Goal: Check status: Check status

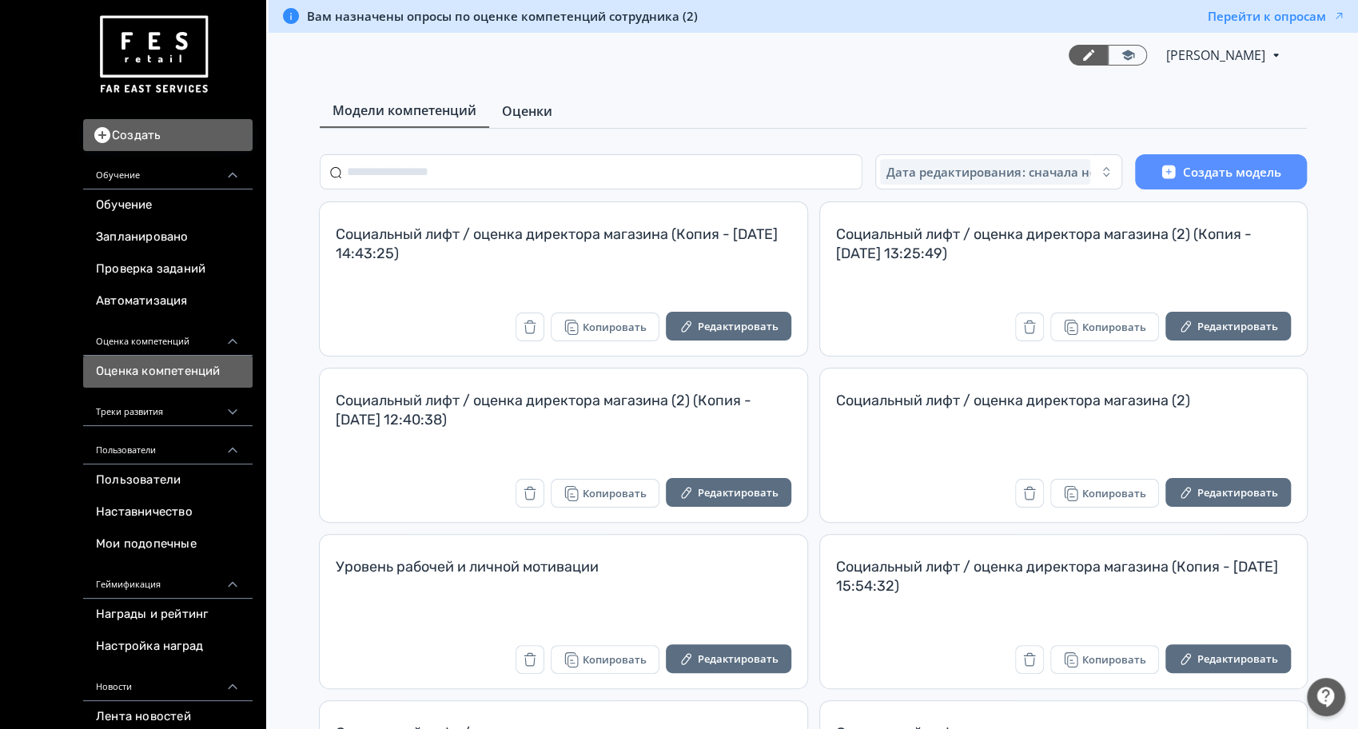
click at [548, 107] on span "Оценки" at bounding box center [527, 111] width 50 height 19
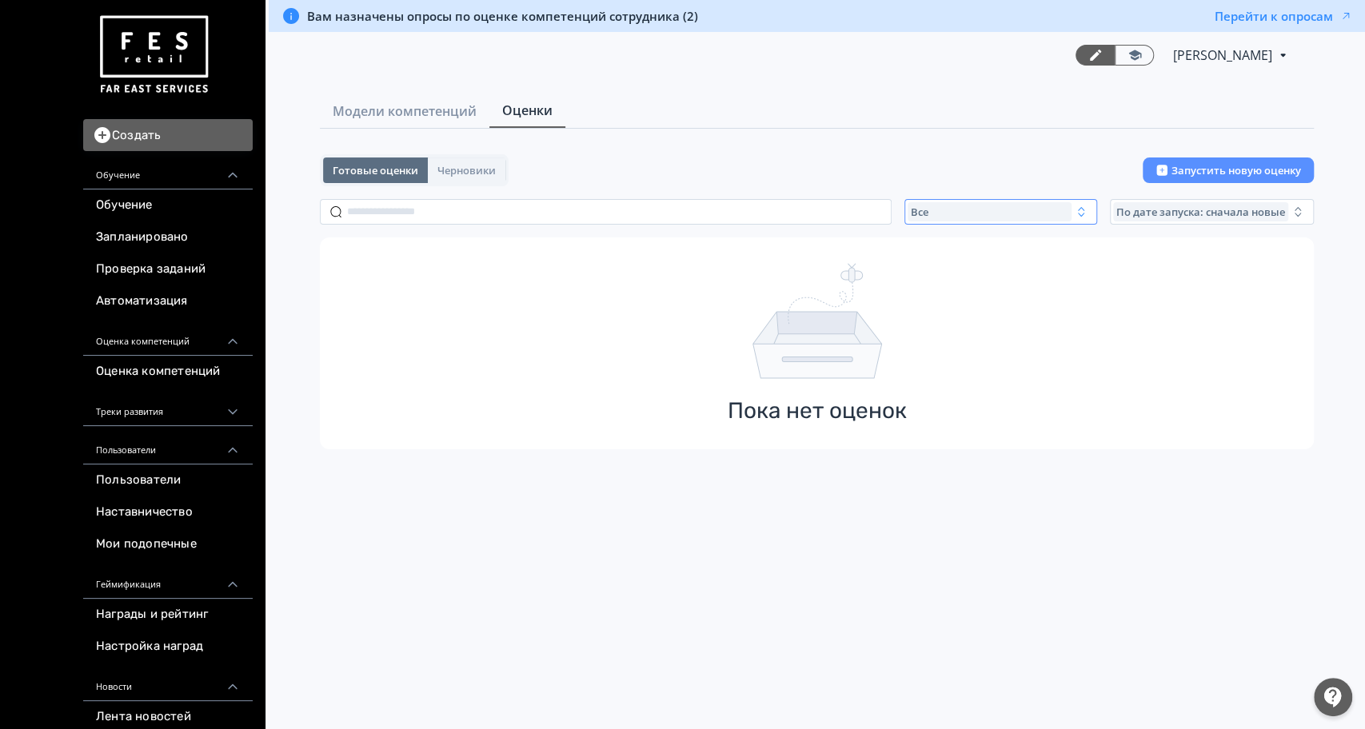
click at [916, 217] on div "Все" at bounding box center [989, 211] width 164 height 19
click at [958, 269] on span "Активные" at bounding box center [954, 277] width 58 height 16
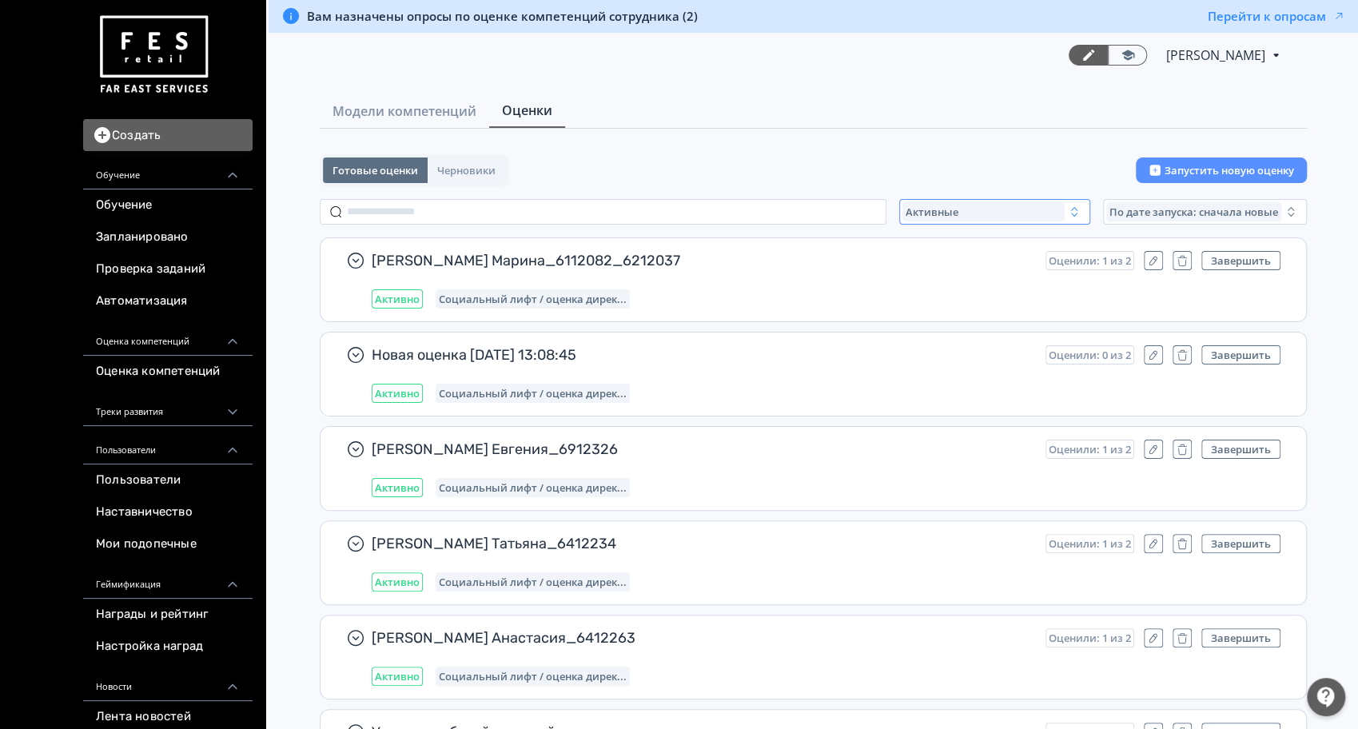
click at [971, 205] on div "Активные" at bounding box center [984, 211] width 162 height 19
click at [936, 234] on button "Все" at bounding box center [1060, 248] width 280 height 29
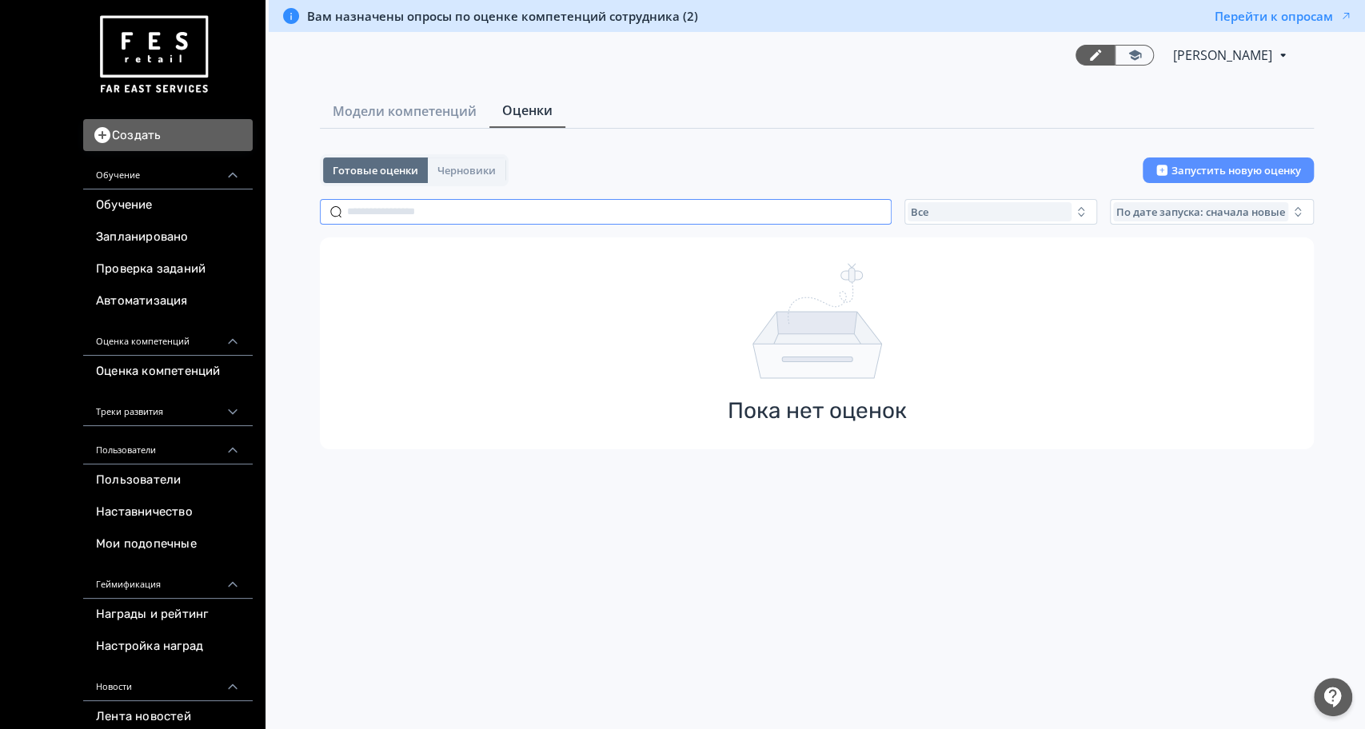
click at [420, 222] on input "text" at bounding box center [606, 212] width 572 height 26
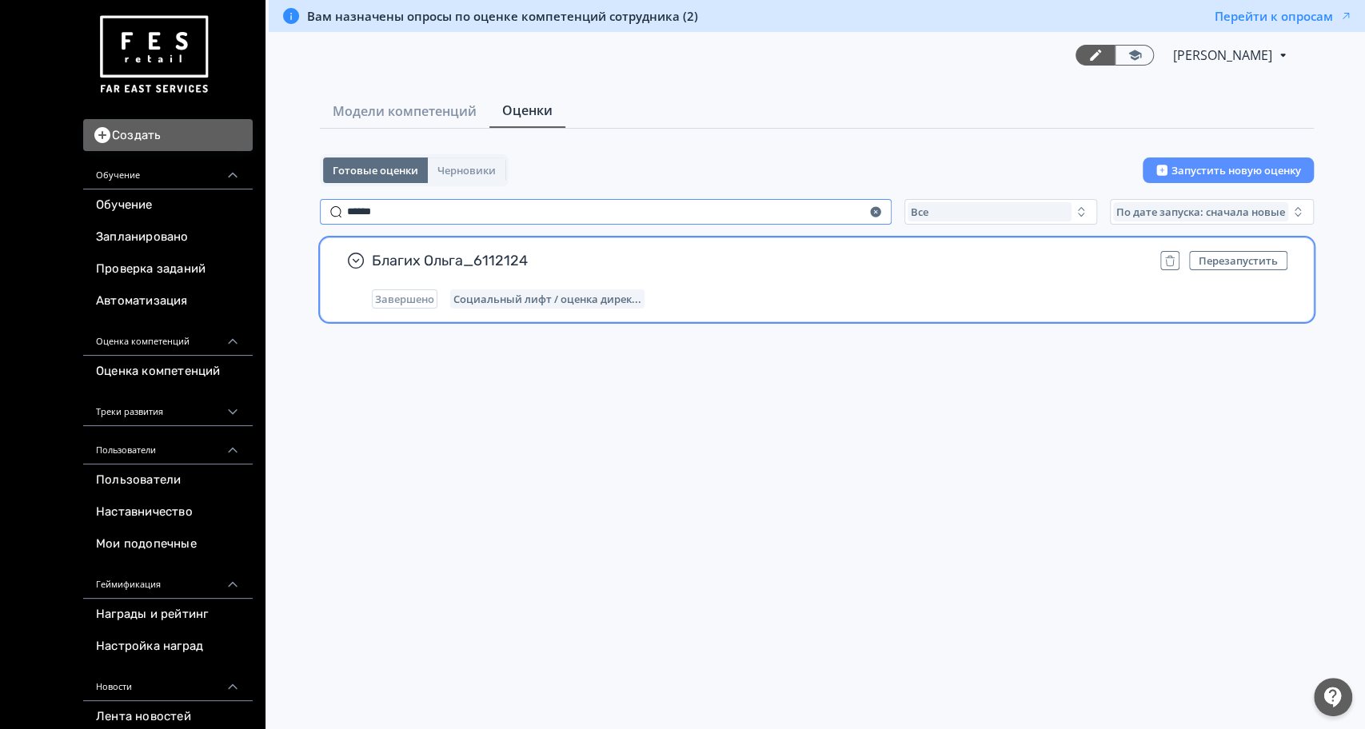
type input "******"
click at [839, 245] on div "Благих Ольга_6112124 Перезапустить Завершено Социальный лифт / оценка дирек..." at bounding box center [817, 279] width 992 height 83
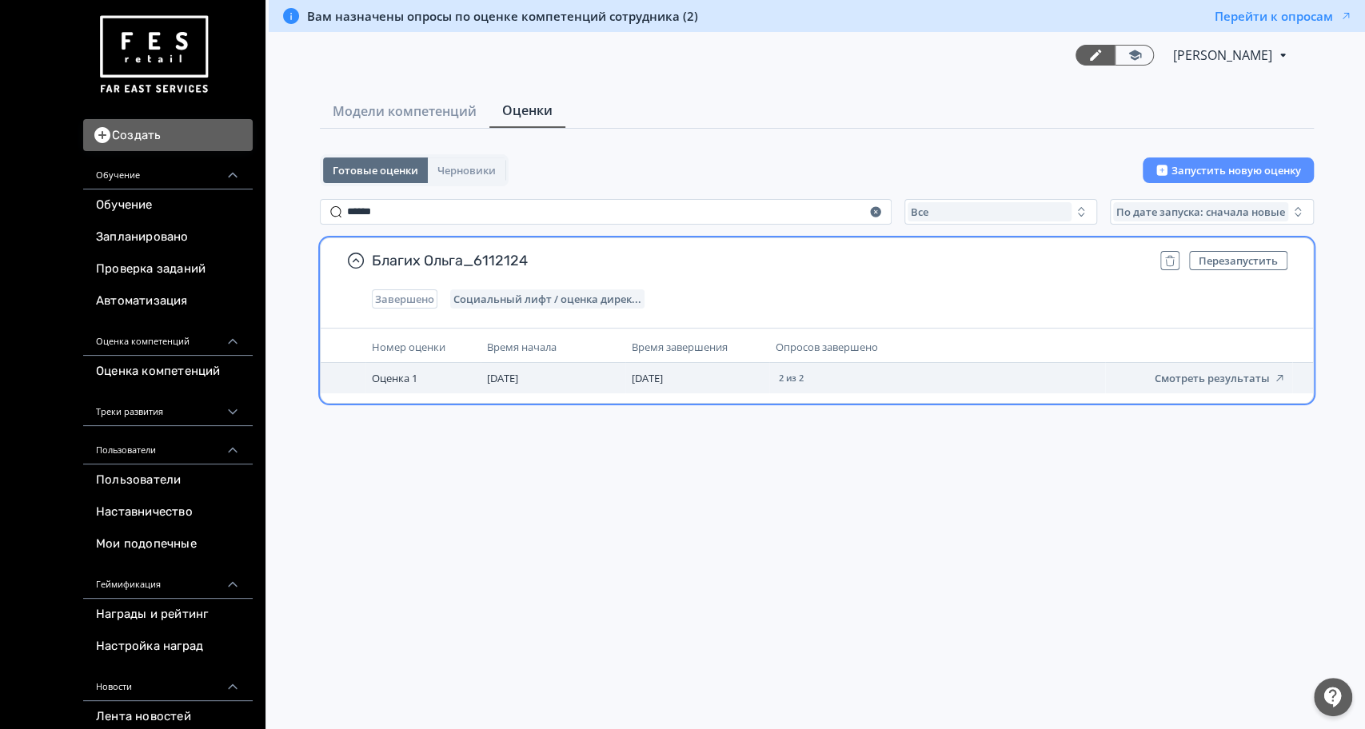
click at [1240, 388] on td "Смотреть результаты" at bounding box center [1198, 378] width 187 height 30
click at [1238, 377] on button "Смотреть результаты" at bounding box center [1219, 378] width 131 height 13
